Goal: Information Seeking & Learning: Learn about a topic

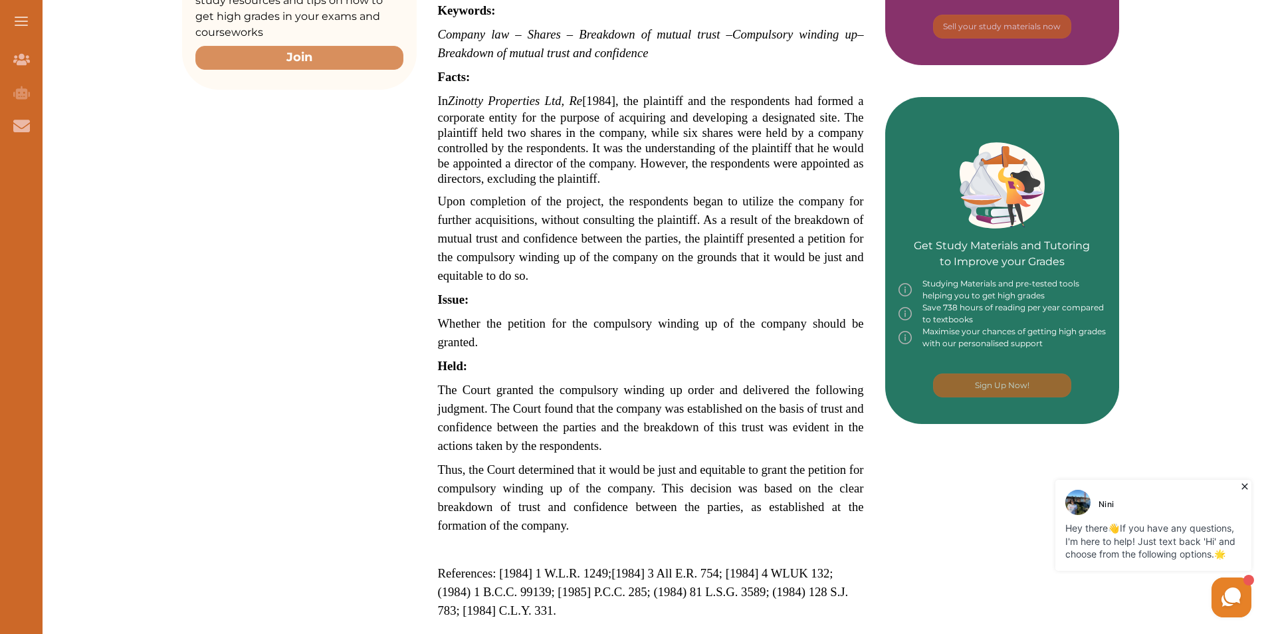
scroll to position [431, 0]
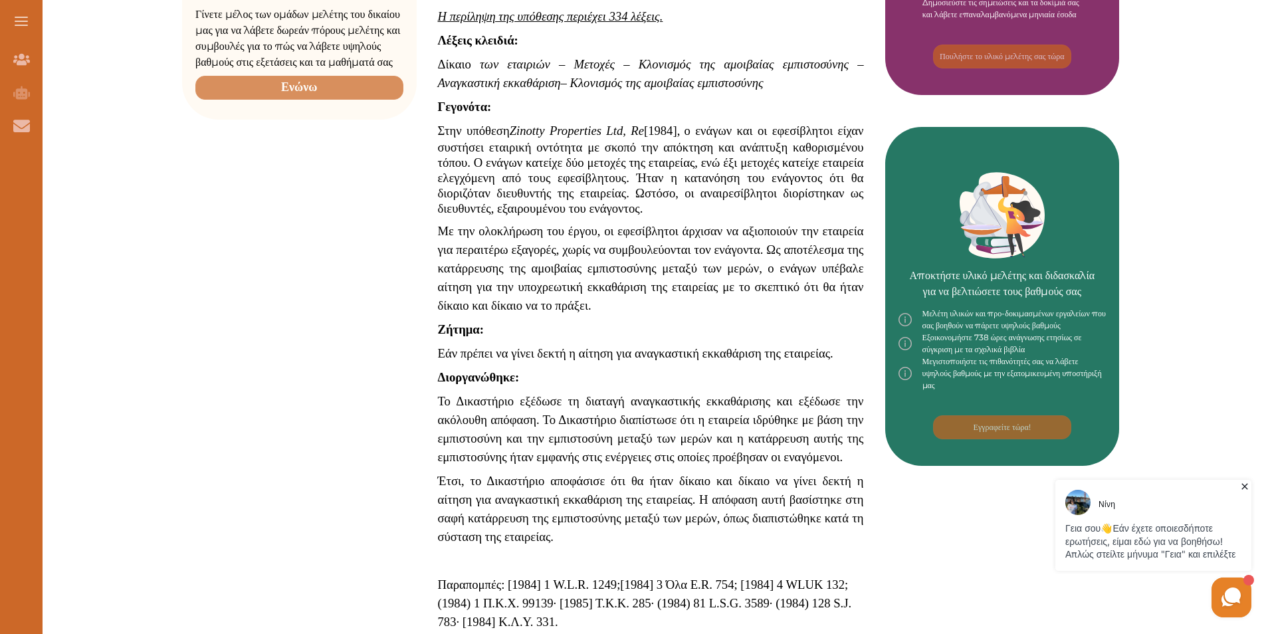
drag, startPoint x: 1270, startPoint y: 273, endPoint x: 1236, endPoint y: 190, distance: 89.4
click at [1236, 190] on div "Want to secure high grades in Company Law ? We’ve created a FREE checklist for …" at bounding box center [650, 389] width 1235 height 1301
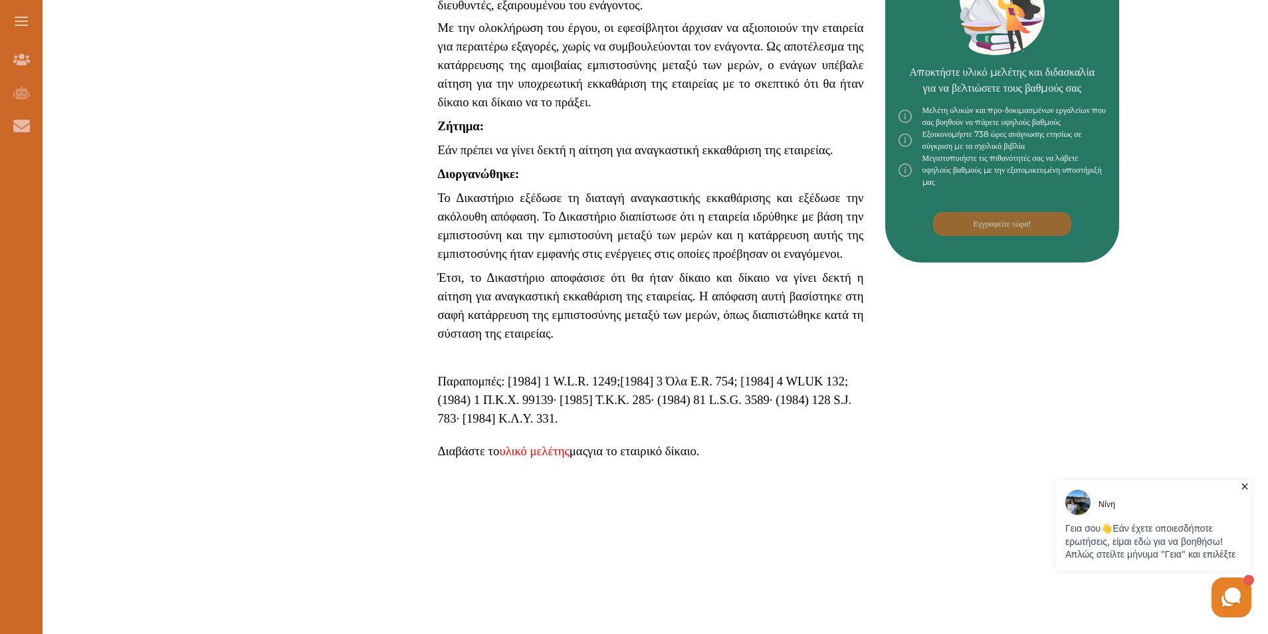
scroll to position [673, 0]
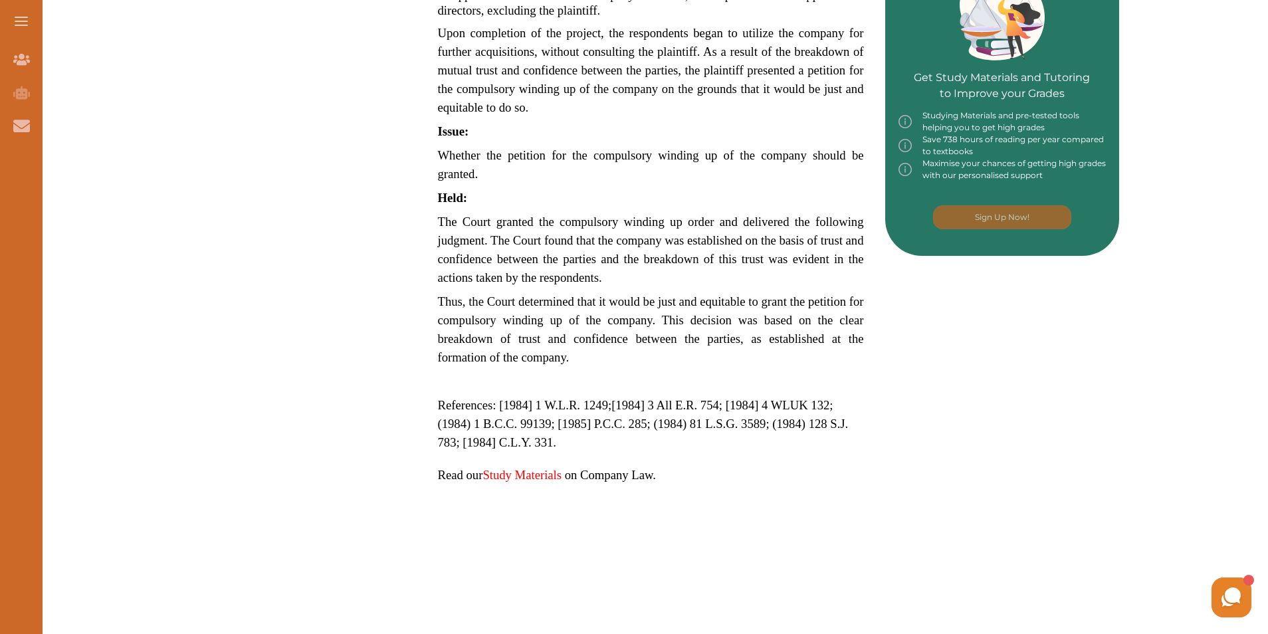
scroll to position [643, 0]
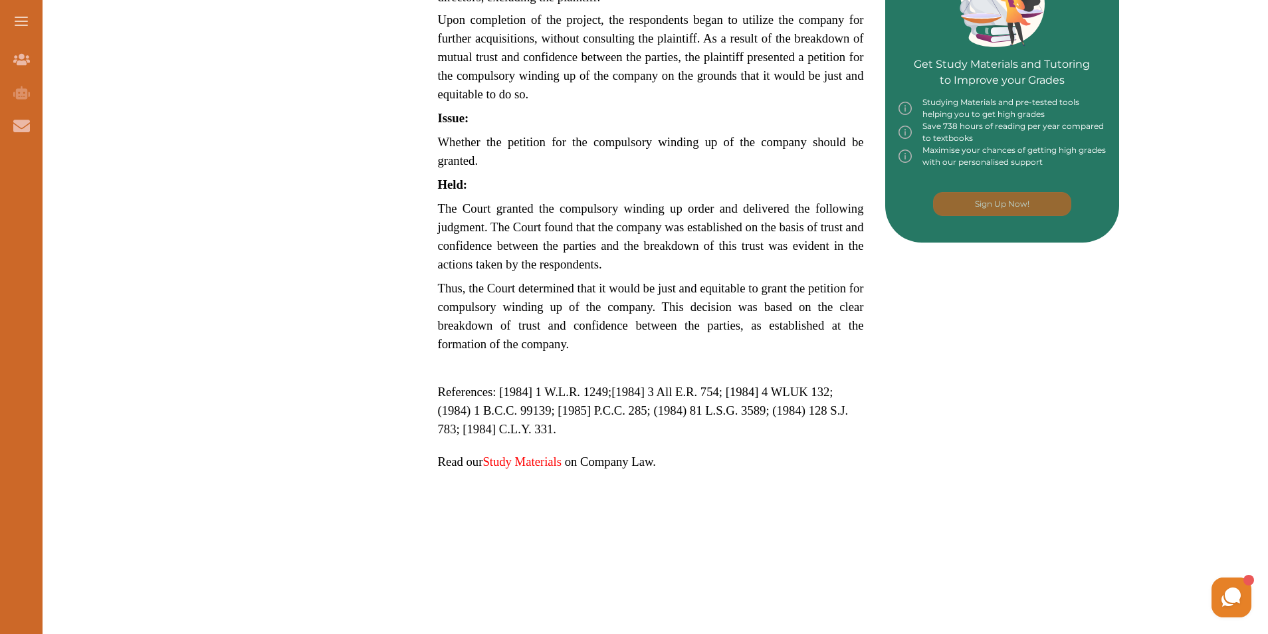
drag, startPoint x: 576, startPoint y: 345, endPoint x: 453, endPoint y: 213, distance: 179.7
click at [453, 213] on p "Zinotty Properties Ltd, Re [1984] 3 All ER 754 is a UK Company Law case concern…" at bounding box center [651, 115] width 426 height 798
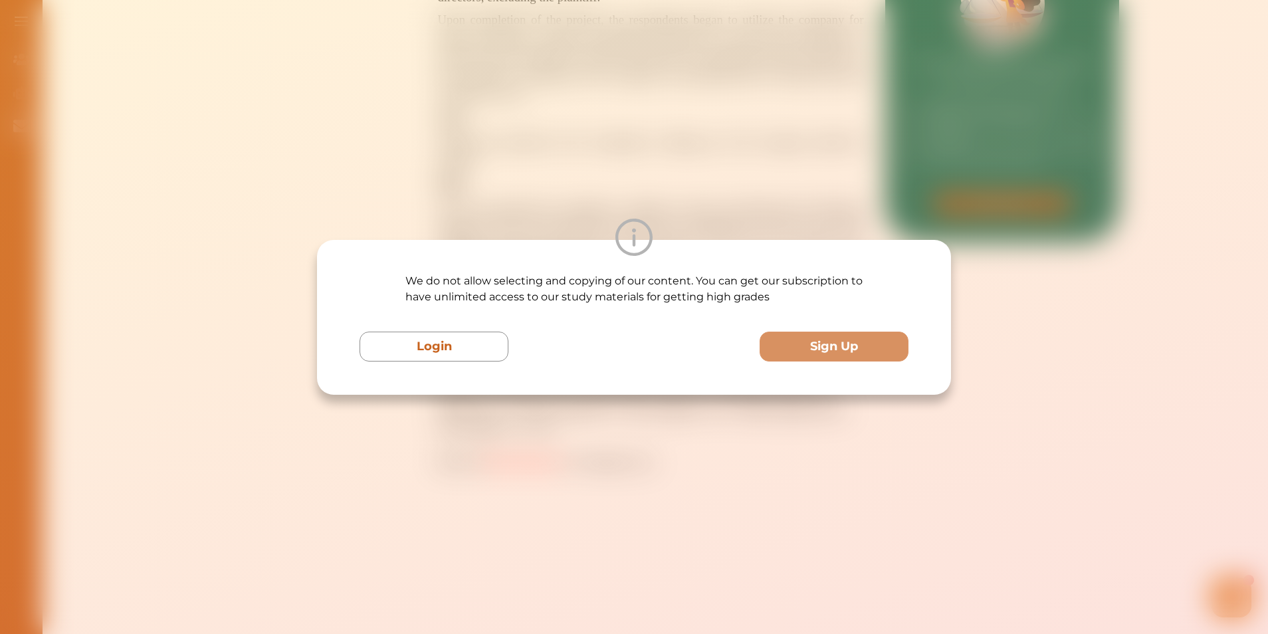
click at [789, 109] on div "We do not allow selecting and copying of our content. You can get our subscript…" at bounding box center [634, 317] width 1268 height 634
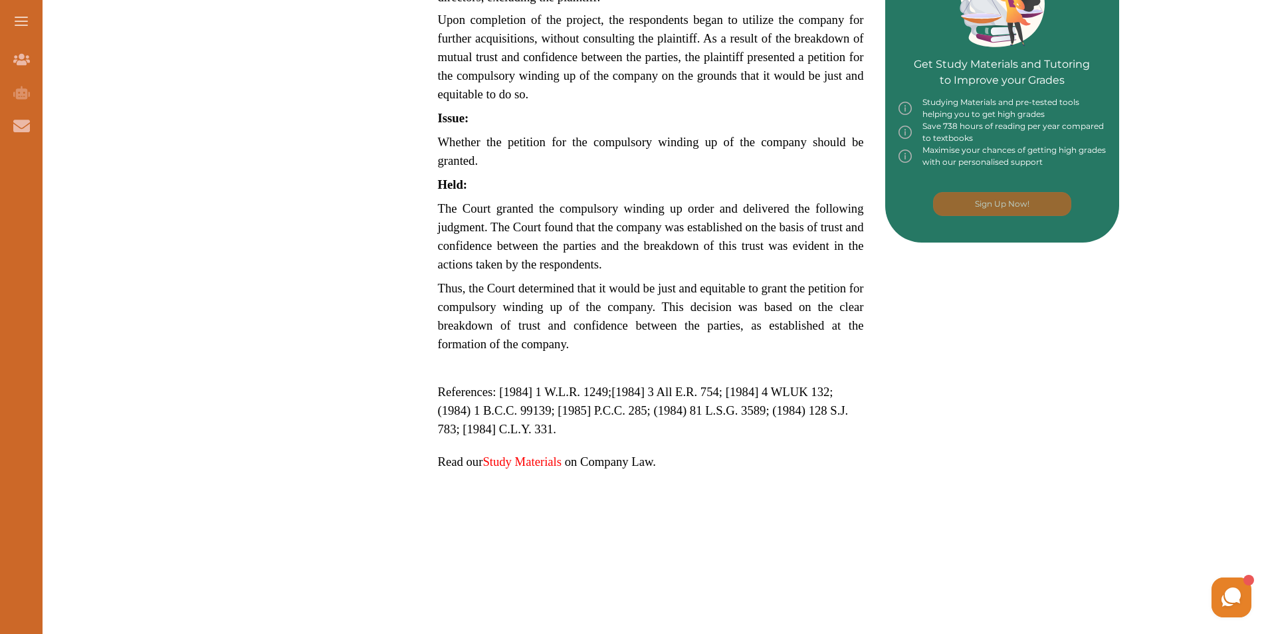
drag, startPoint x: 563, startPoint y: 346, endPoint x: 467, endPoint y: 209, distance: 166.5
click at [467, 209] on p "Zinotty Properties Ltd, Re [1984] 3 All ER 754 is a UK Company Law case concern…" at bounding box center [651, 115] width 426 height 798
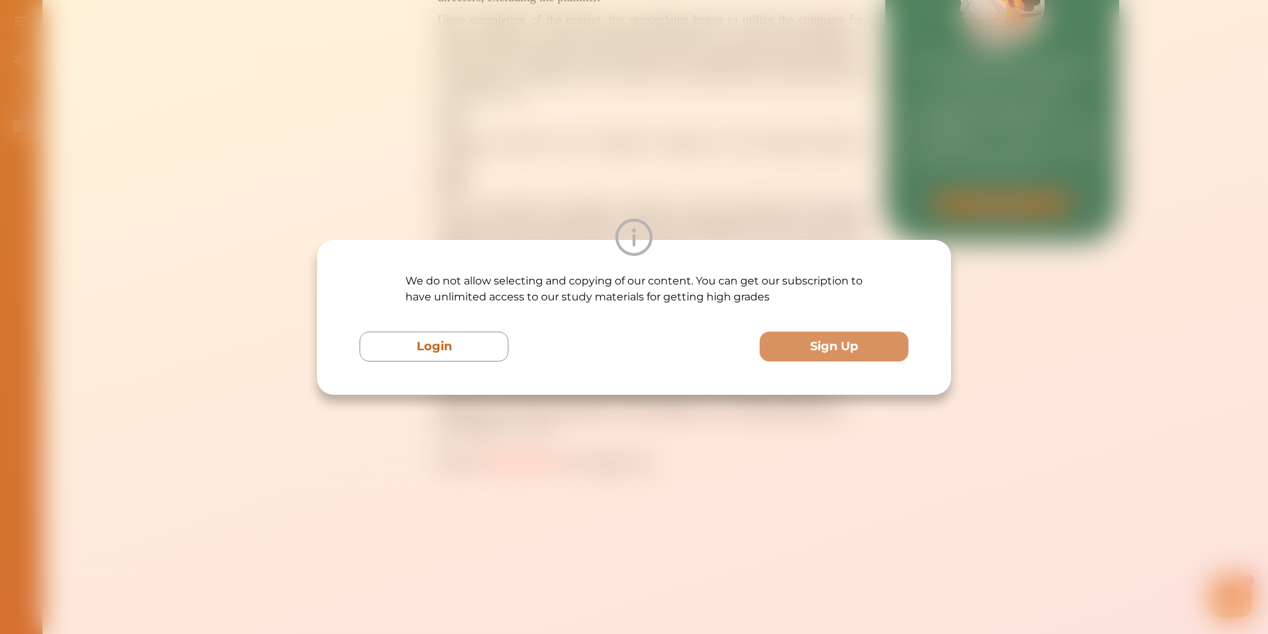
click at [993, 294] on div "We do not allow selecting and copying of our content. You can get our subscript…" at bounding box center [634, 317] width 1268 height 634
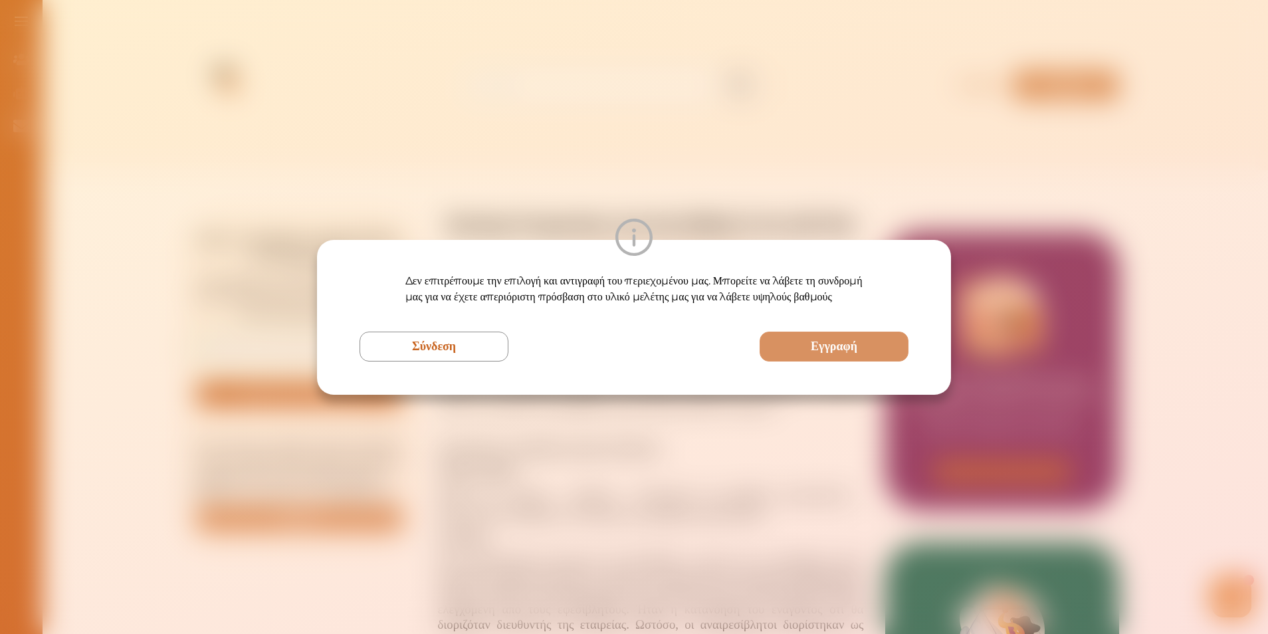
click at [938, 156] on div "Δεν επιτρέπουμε την επιλογή και αντιγραφή του περιεχομένου μας. Μπορείτε να λάβ…" at bounding box center [634, 317] width 1268 height 634
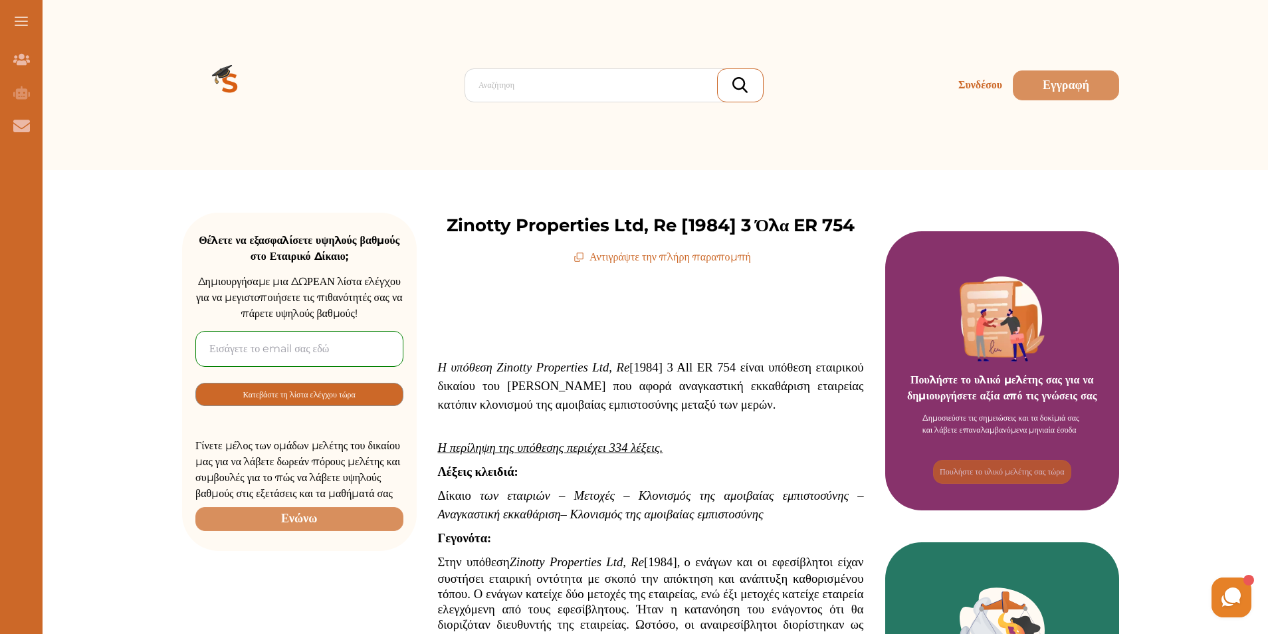
click at [717, 258] on font "Αντιγράψτε την πλήρη παραπομπή" at bounding box center [671, 257] width 162 height 16
click at [714, 257] on font "Αντιγράψτε την πλήρη παραπομπή" at bounding box center [671, 257] width 162 height 16
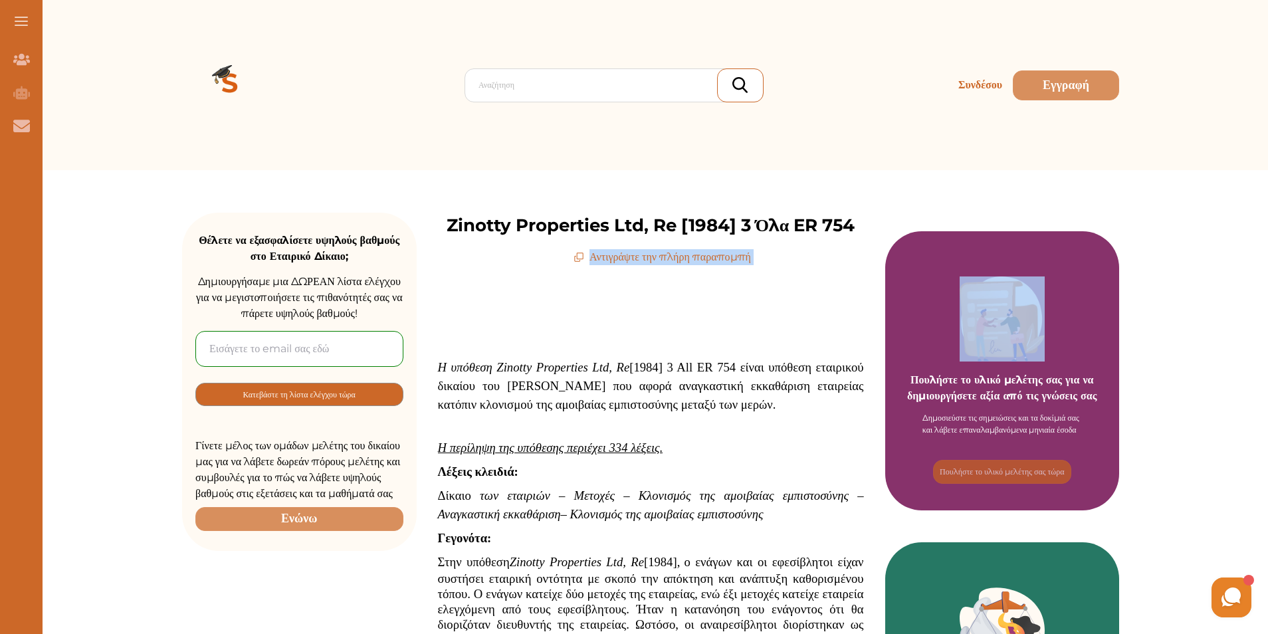
click at [788, 262] on div "Zinotty Properties Ltd, Re [1984] 3 Όλα ER 754 Αντιγράψτε την πλήρη παραπομπή" at bounding box center [651, 239] width 469 height 53
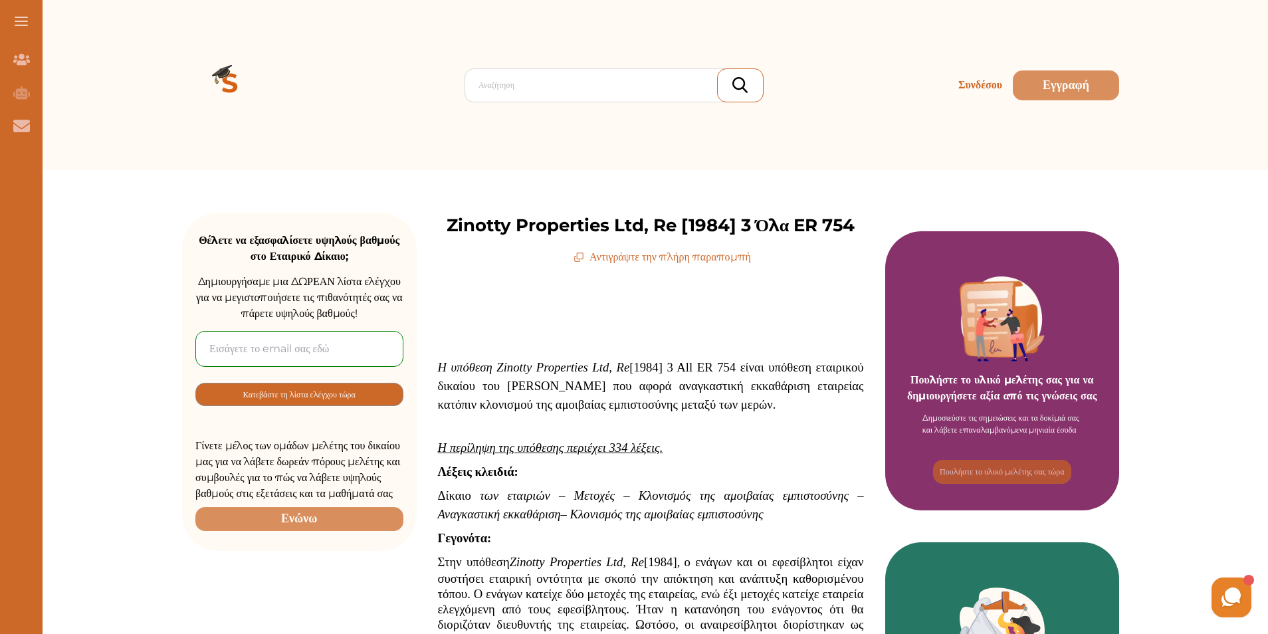
drag, startPoint x: 670, startPoint y: 364, endPoint x: 729, endPoint y: 358, distance: 59.5
click at [729, 358] on p "Η υπόθεση Zinotty Properties Ltd, Re [1984] 3 All ER 754 είναι υπόθεση εταιρικο…" at bounding box center [651, 386] width 426 height 56
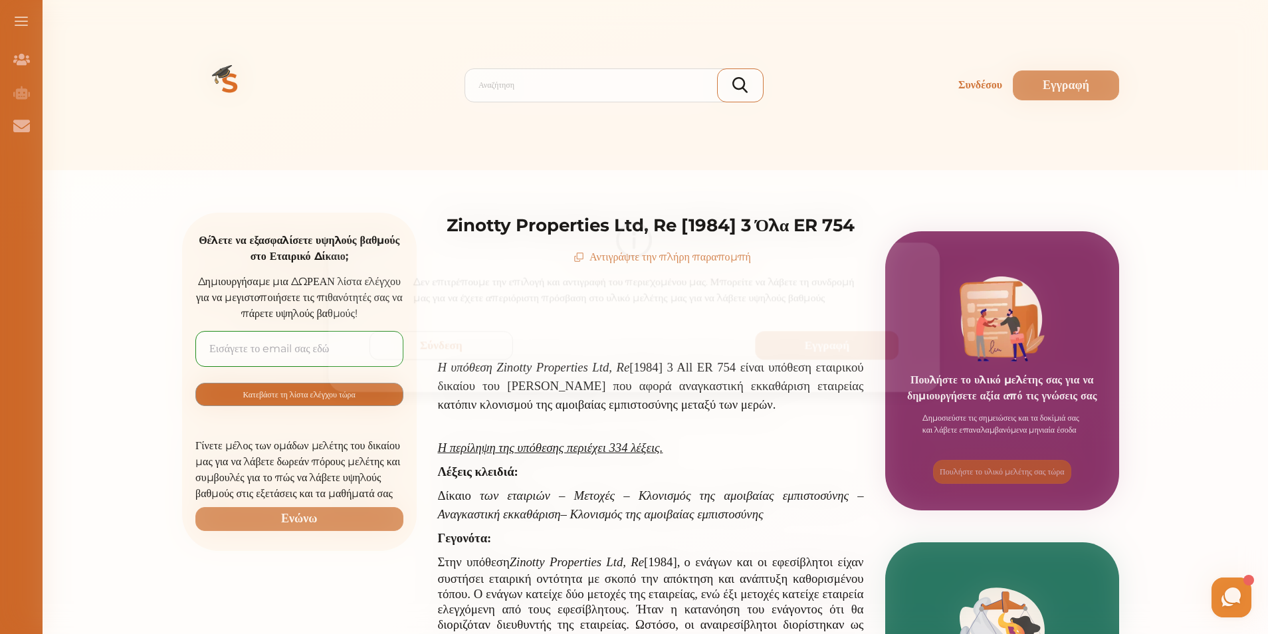
click at [681, 191] on div "Δεν επιτρέπουμε την επιλογή και αντιγραφή του περιεχομένου μας. Μπορείτε να λάβ…" at bounding box center [634, 317] width 1268 height 634
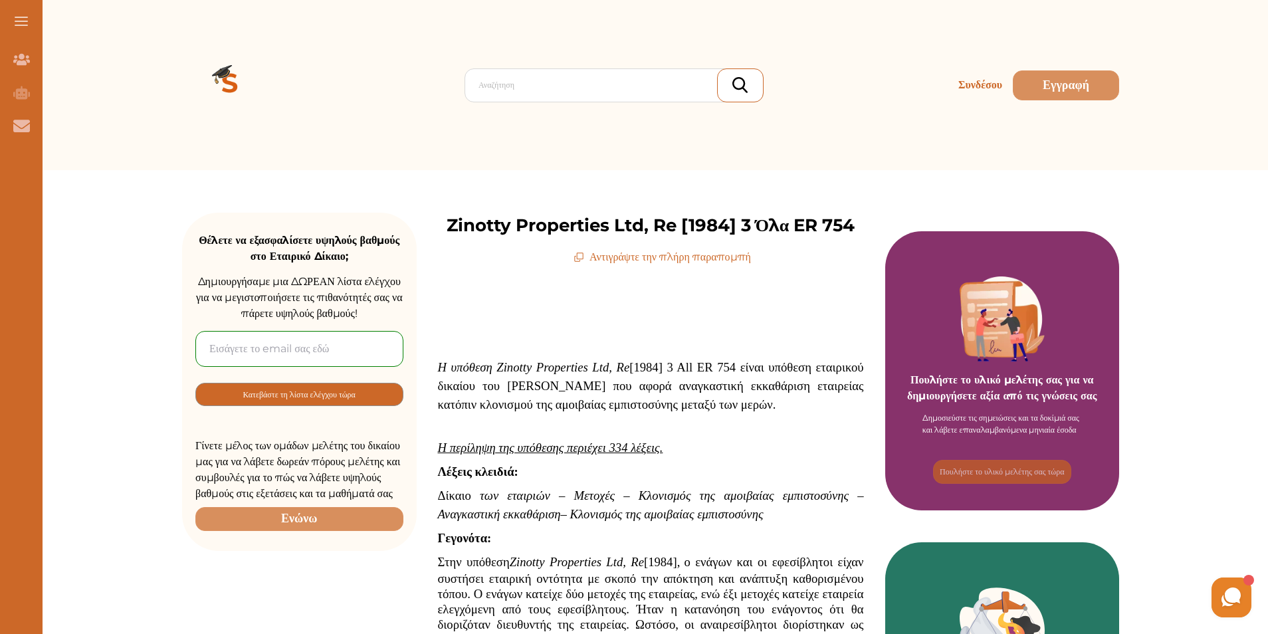
drag, startPoint x: 738, startPoint y: 405, endPoint x: 657, endPoint y: 420, distance: 83.0
click at [657, 420] on div "Δεν επιτρέπουμε την επιλογή και αντιγραφή του περιεχομένου μας. Μπορείτε να λάβ…" at bounding box center [634, 317] width 1268 height 634
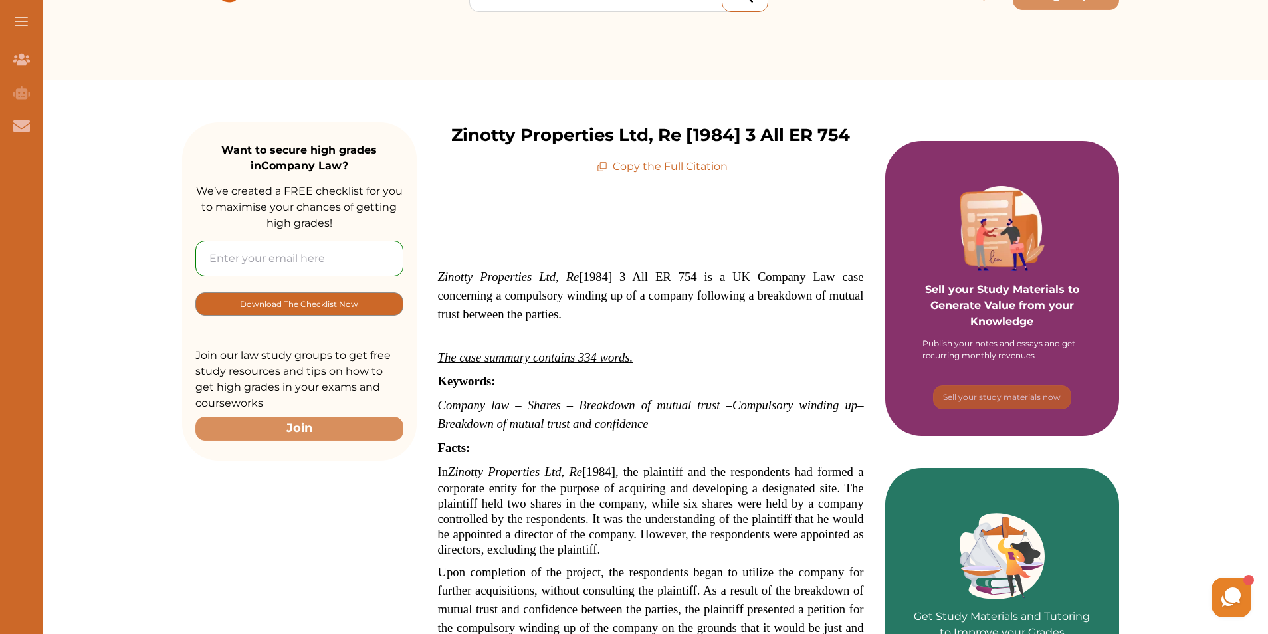
scroll to position [58, 0]
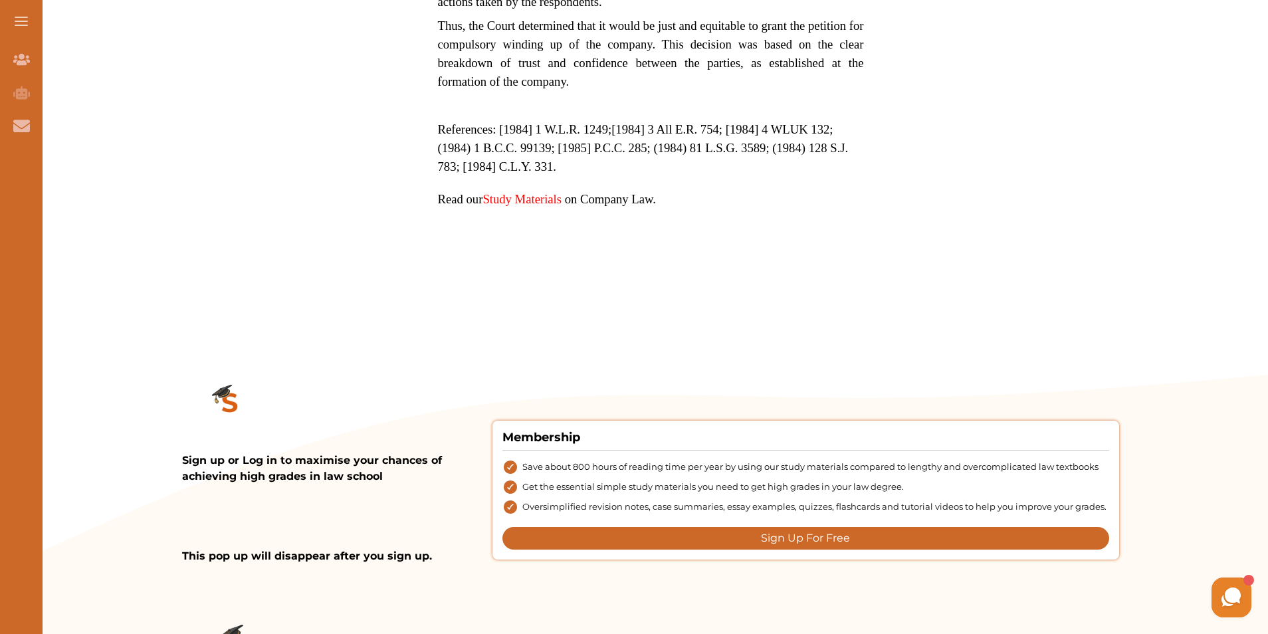
scroll to position [777, 0]
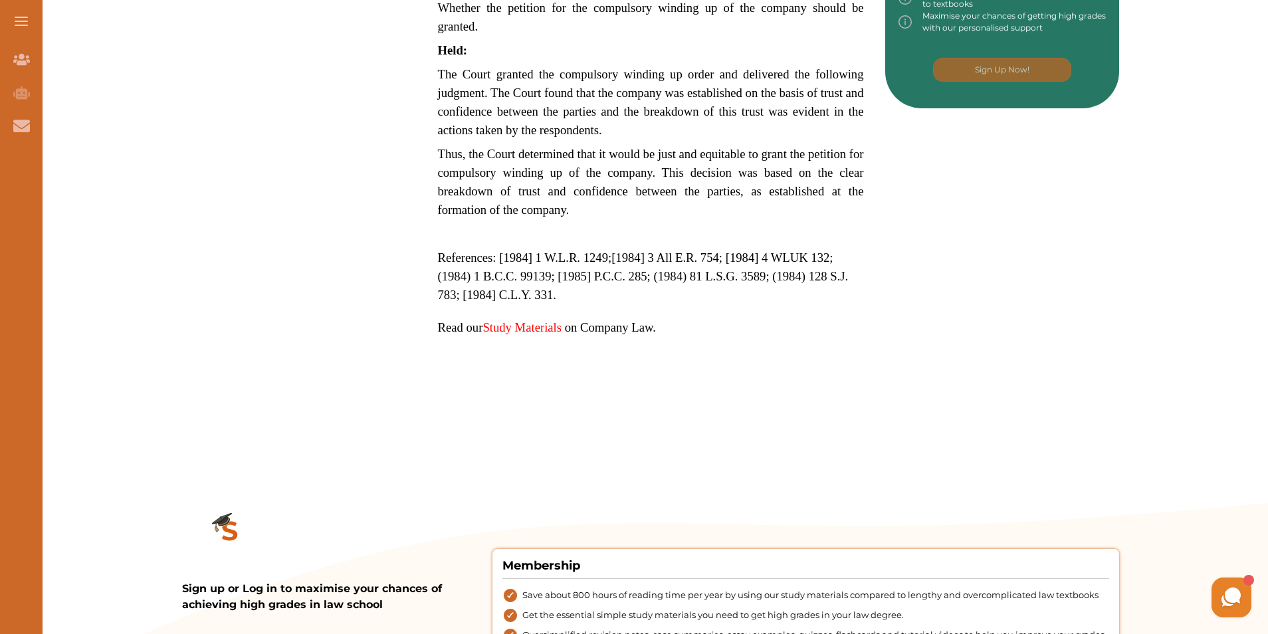
click at [533, 325] on link "Study Materials" at bounding box center [522, 327] width 79 height 14
